Goal: Information Seeking & Learning: Learn about a topic

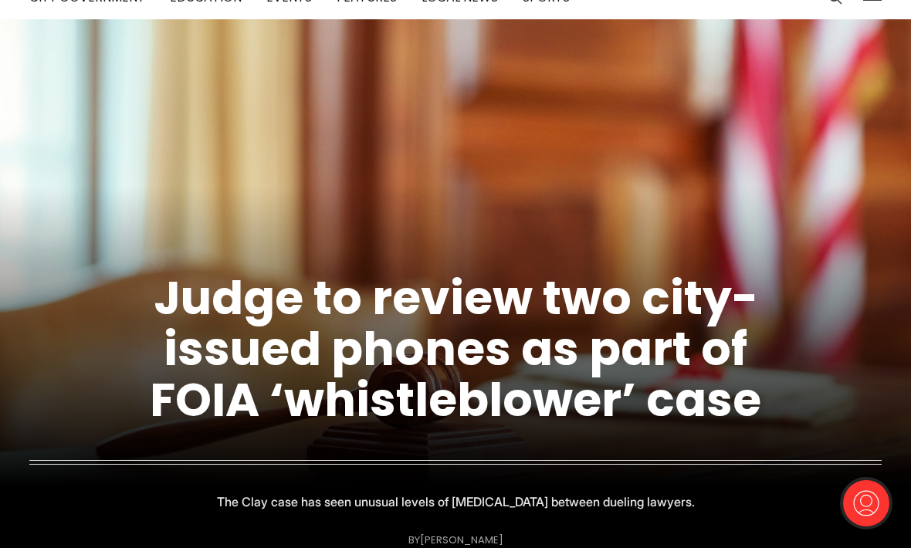
click at [588, 403] on link "Judge to review two city-issued phones as part of FOIA ‘whistleblower’ case" at bounding box center [455, 349] width 611 height 167
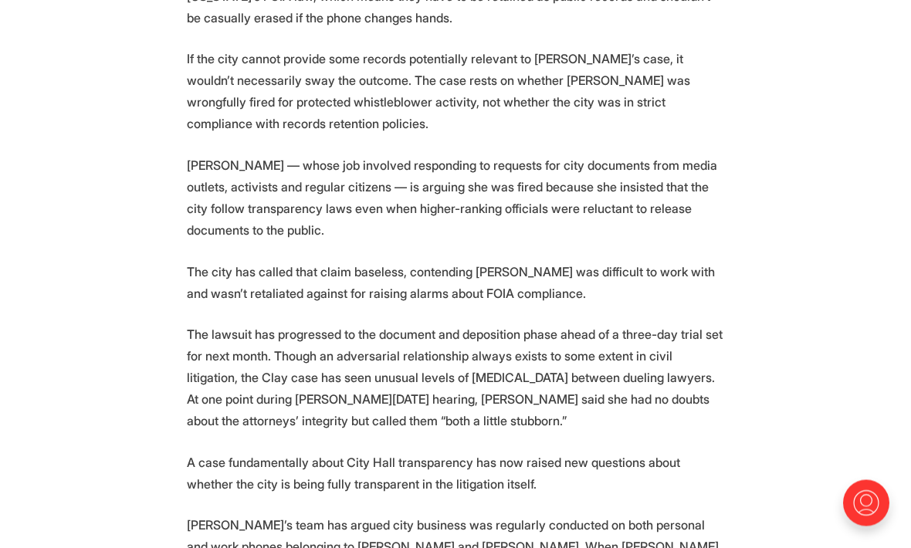
scroll to position [1275, 0]
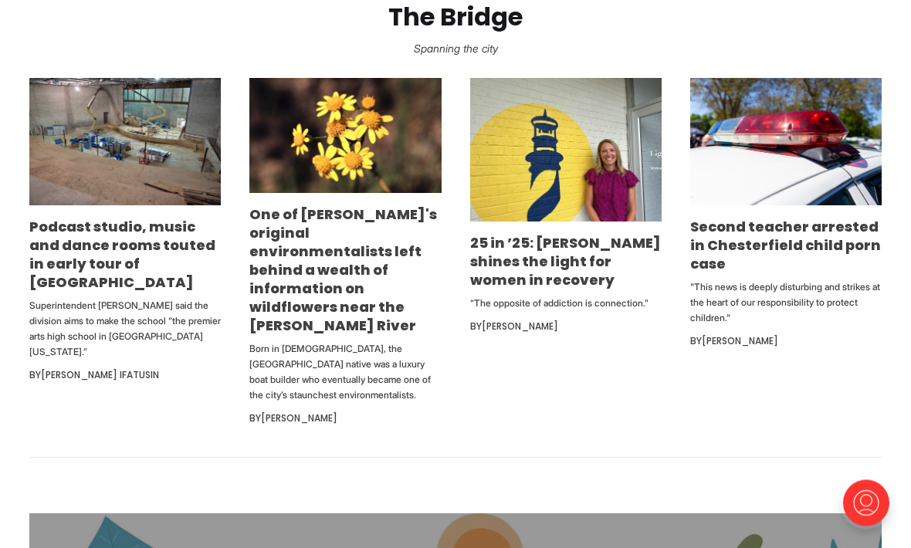
scroll to position [933, 0]
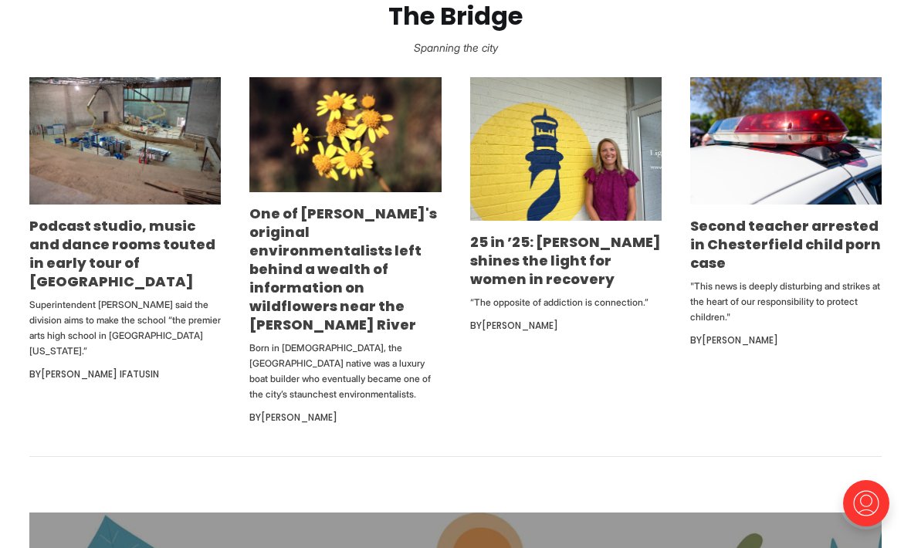
click at [120, 290] on link "Podcast studio, music and dance rooms touted in early tour of [GEOGRAPHIC_DATA]" at bounding box center [122, 253] width 186 height 75
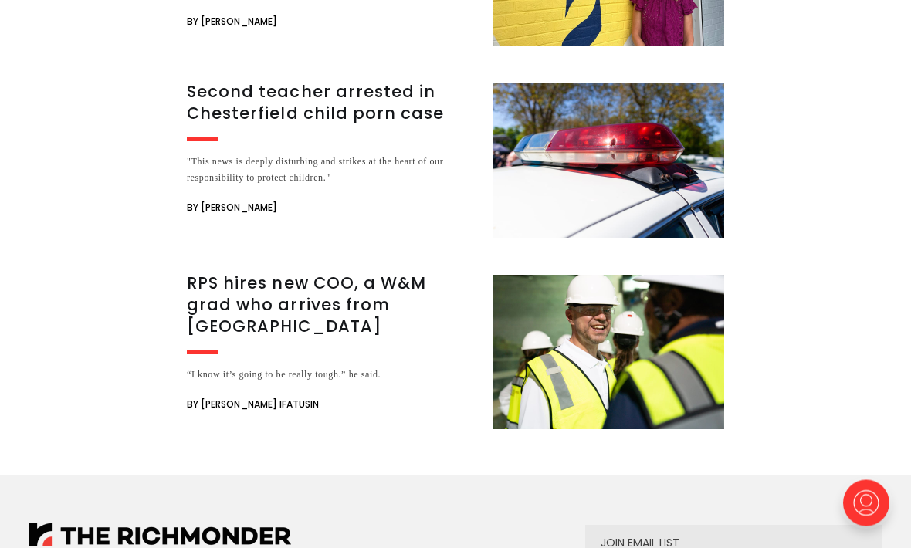
scroll to position [3867, 0]
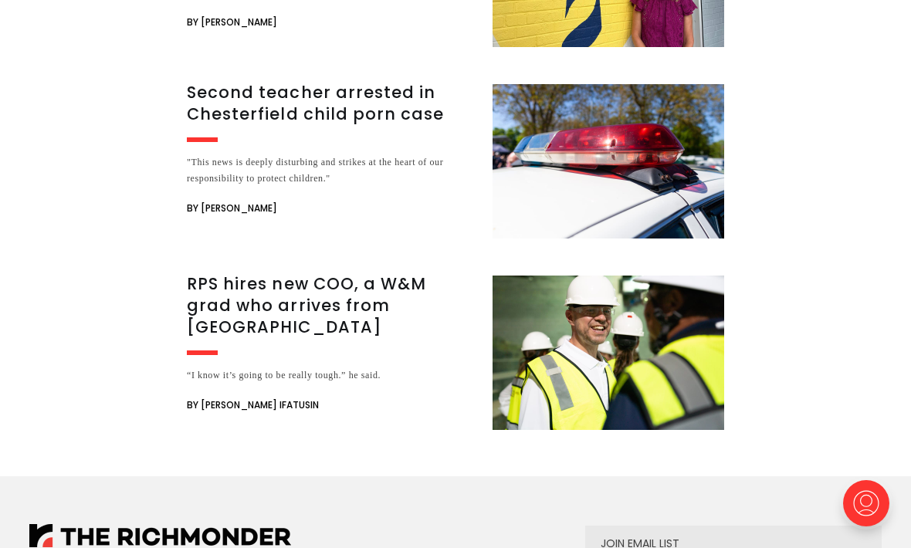
click at [330, 122] on h3 "Second teacher arrested in Chesterfield child porn case" at bounding box center [330, 103] width 287 height 43
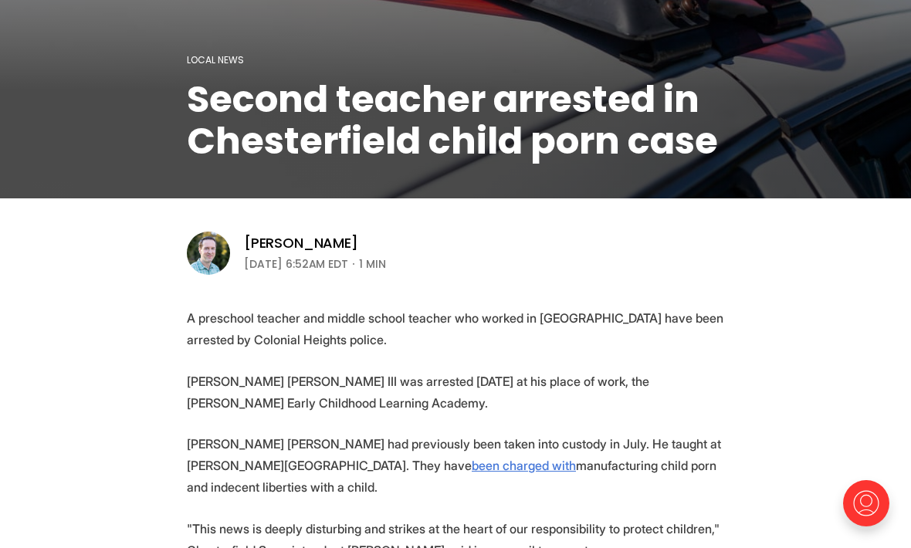
scroll to position [308, 0]
